Goal: Find specific page/section: Find specific page/section

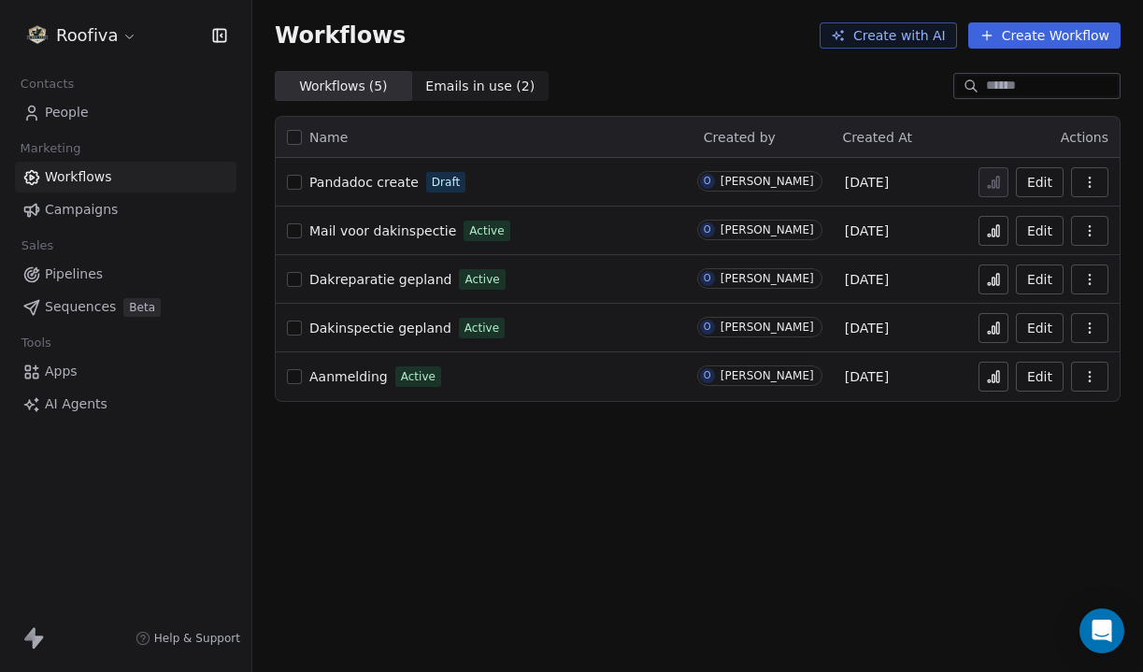
click at [369, 178] on span "Pandadoc create" at bounding box center [363, 182] width 109 height 15
click at [160, 105] on link "People" at bounding box center [126, 112] width 222 height 31
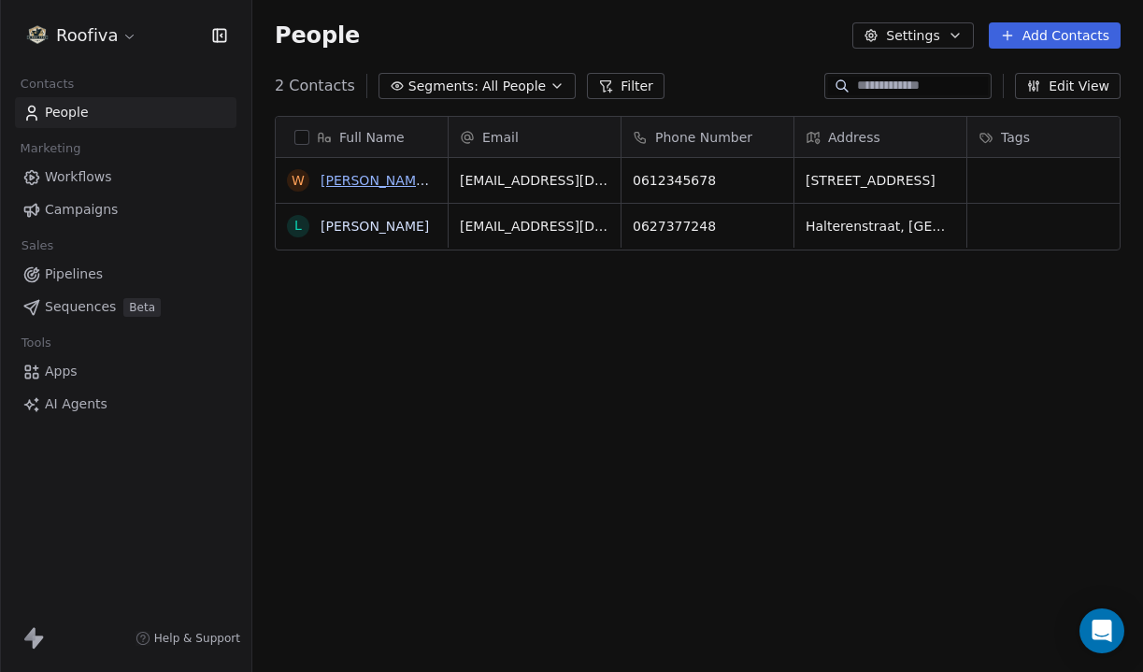
click at [361, 179] on link "William TEST" at bounding box center [394, 180] width 146 height 15
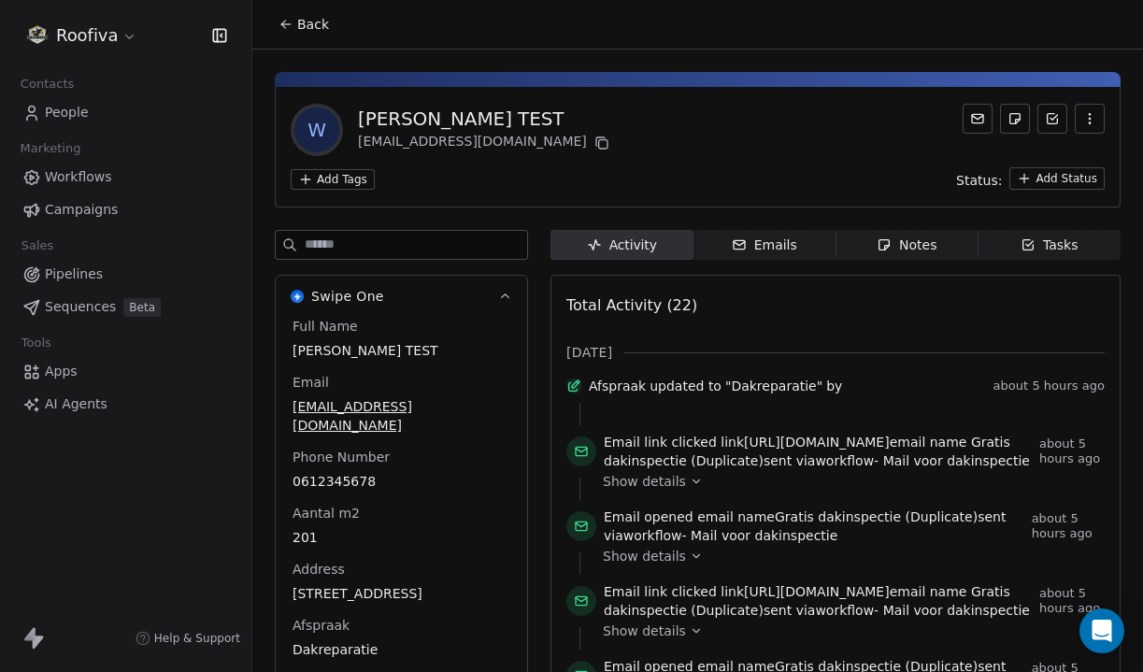
click at [122, 110] on link "People" at bounding box center [126, 112] width 222 height 31
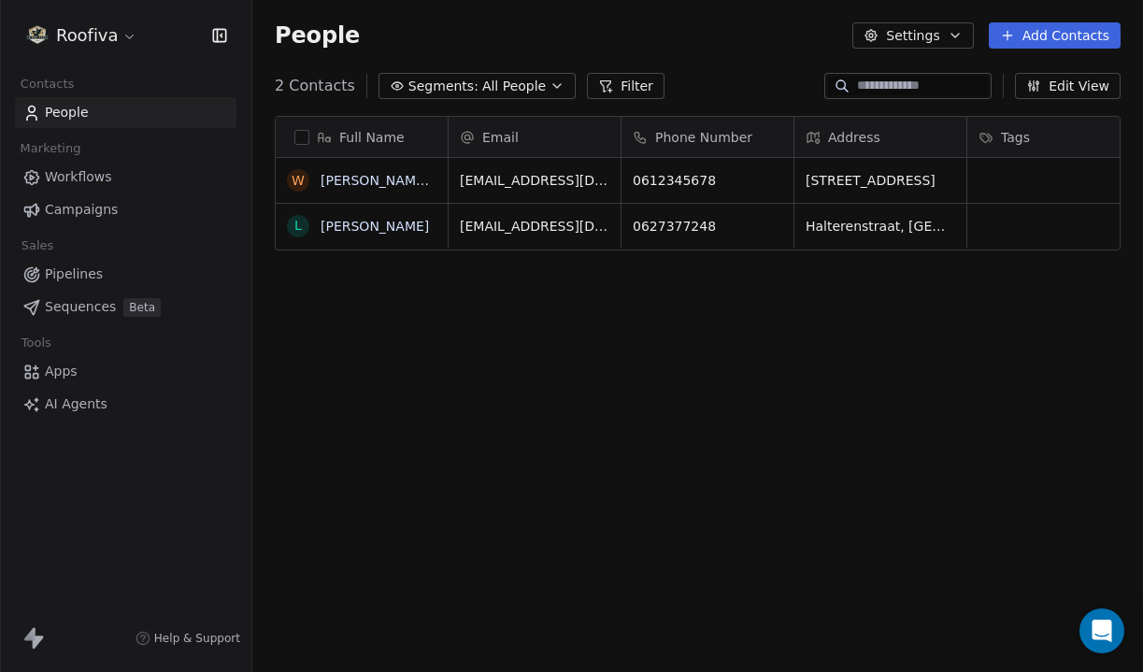
scroll to position [592, 891]
